Goal: Transaction & Acquisition: Book appointment/travel/reservation

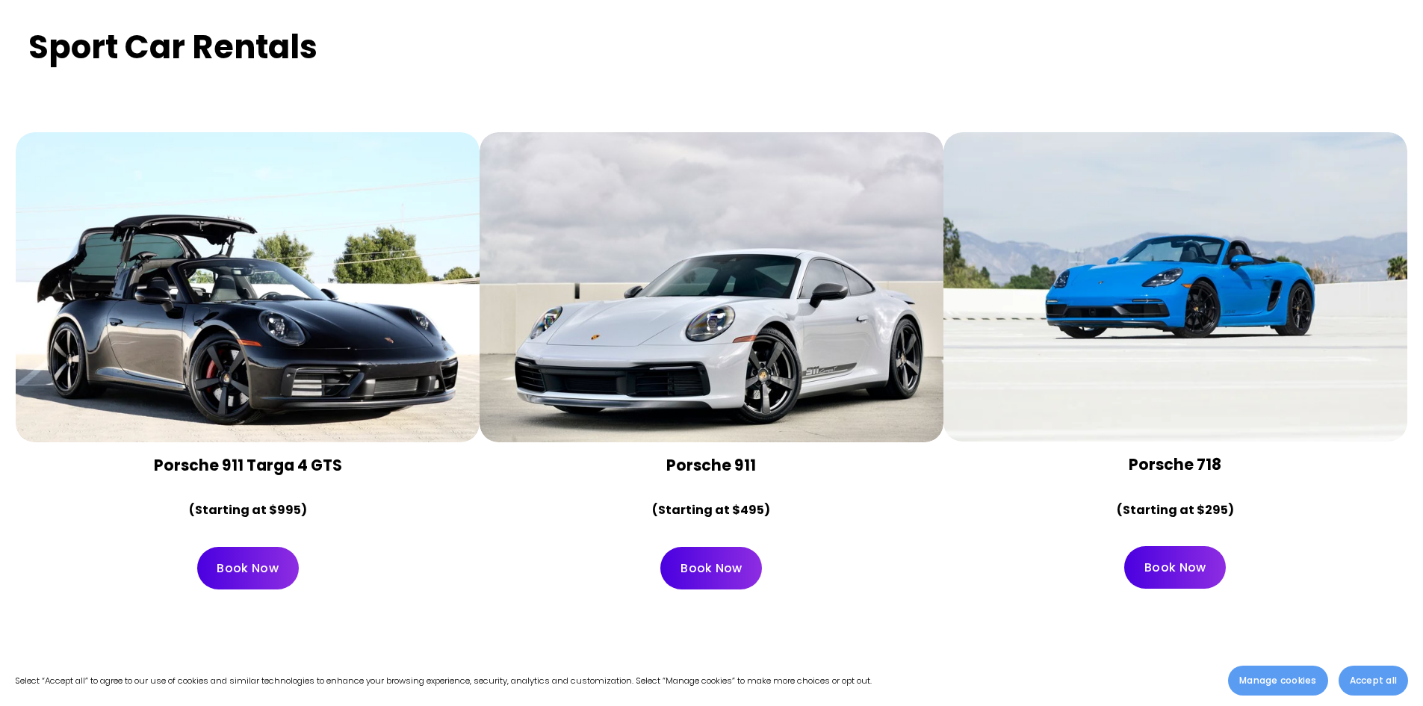
scroll to position [5976, 0]
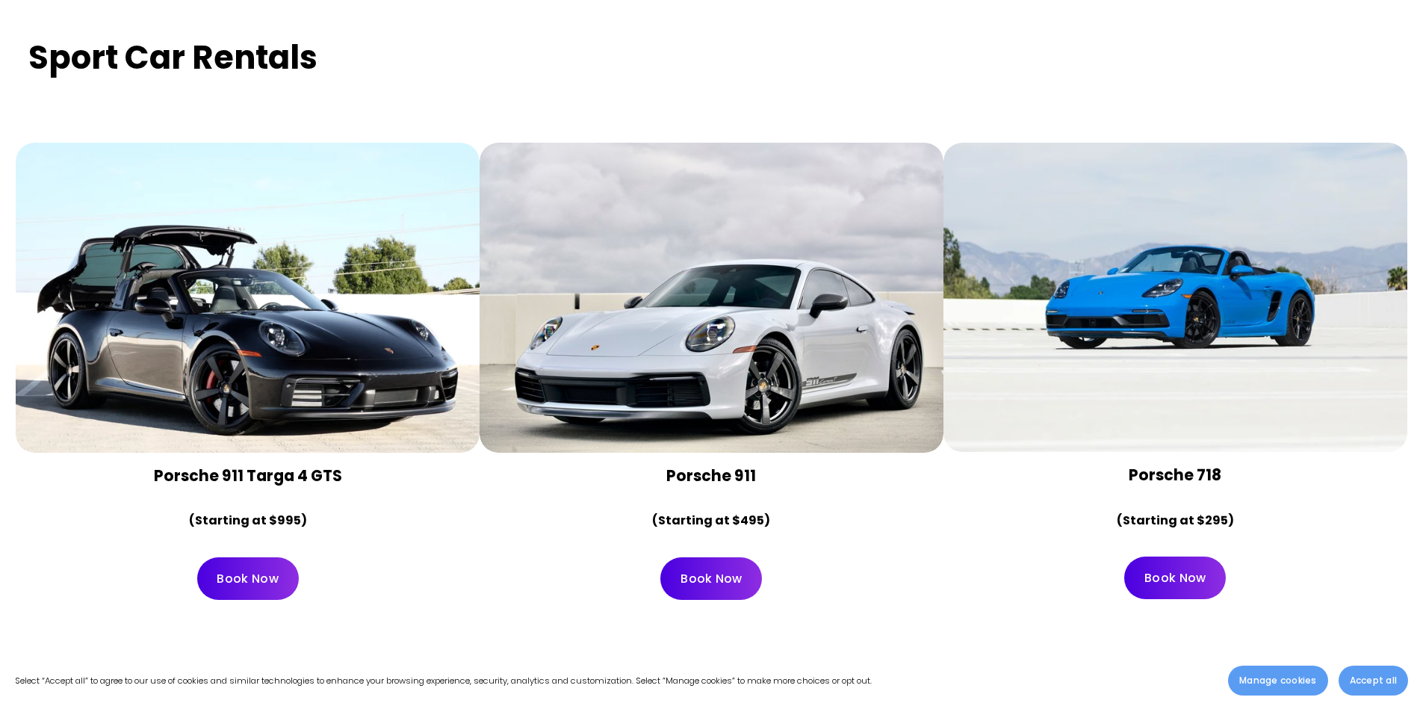
click at [1159, 286] on div at bounding box center [1175, 297] width 464 height 309
click at [1185, 556] on link "Book Now" at bounding box center [1175, 577] width 102 height 43
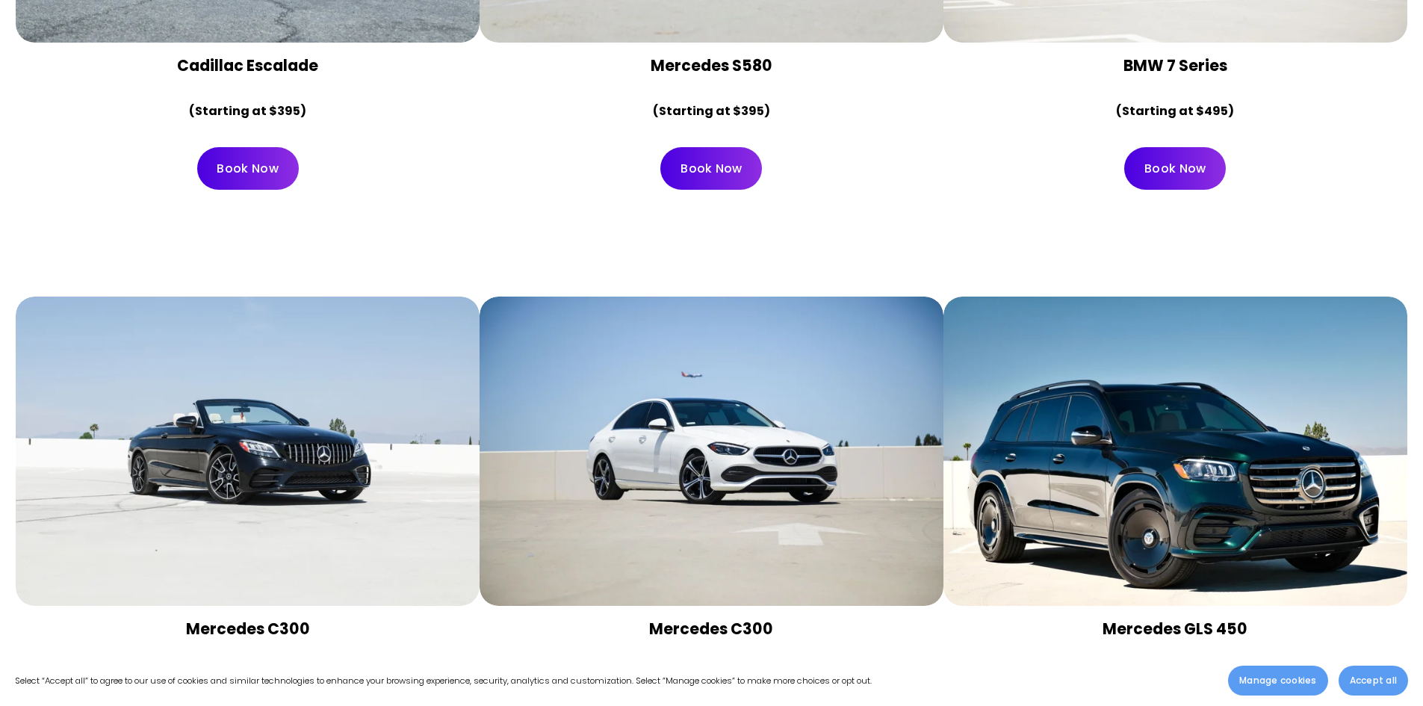
scroll to position [7769, 0]
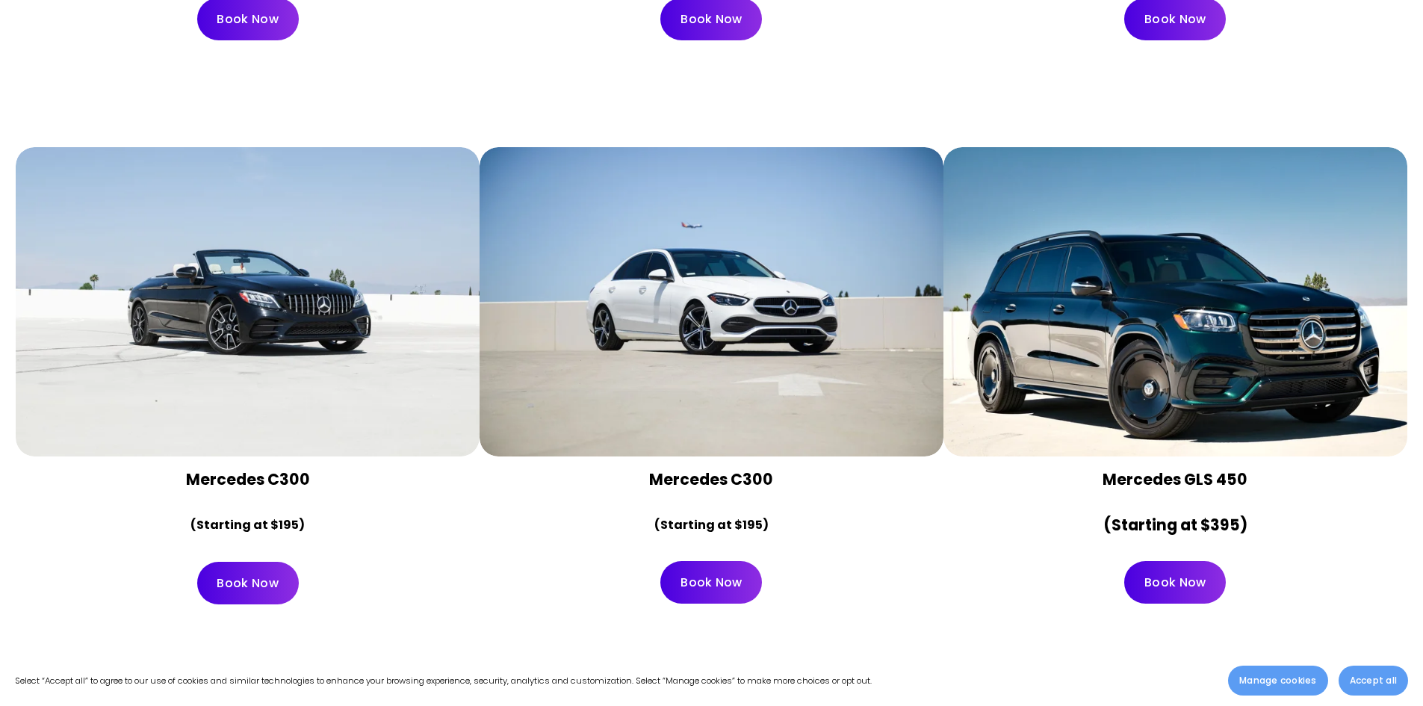
click at [243, 562] on link "Book Now" at bounding box center [248, 583] width 102 height 43
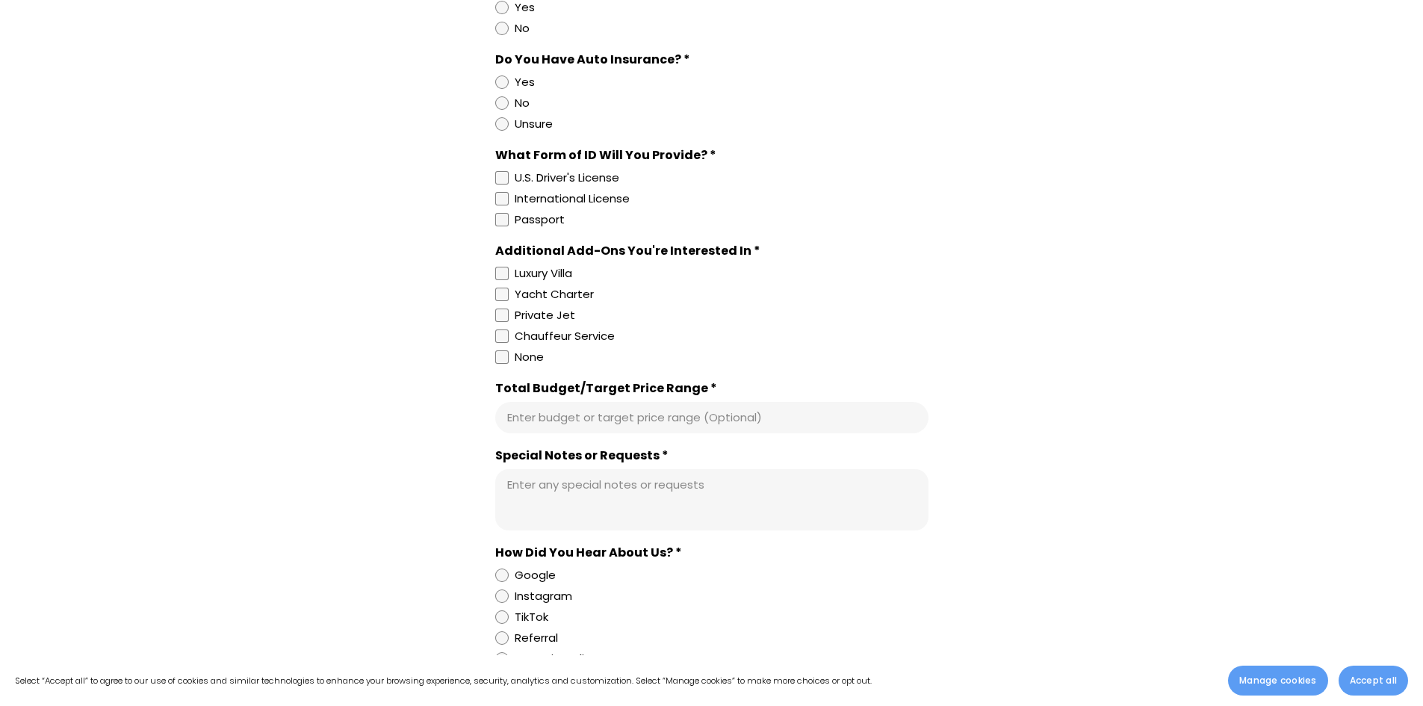
scroll to position [1046, 0]
